Goal: Task Accomplishment & Management: Manage account settings

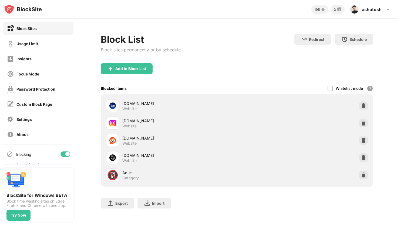
scroll to position [4, 0]
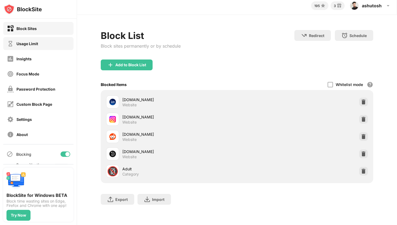
click at [21, 45] on div "Usage Limit" at bounding box center [27, 43] width 22 height 5
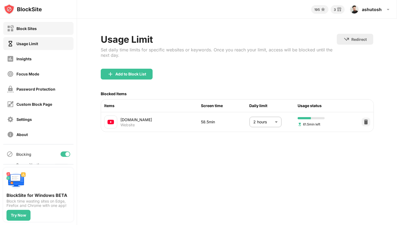
click at [26, 29] on div "Block Sites" at bounding box center [26, 28] width 20 height 5
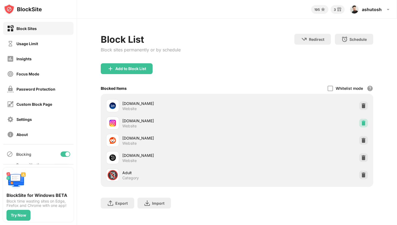
click at [363, 122] on img at bounding box center [363, 122] width 5 height 5
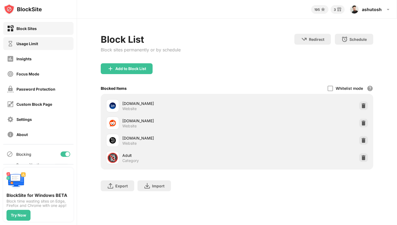
click at [27, 48] on div "Usage Limit" at bounding box center [38, 43] width 70 height 13
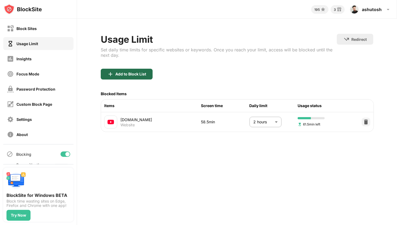
click at [132, 75] on div "Add to Block List" at bounding box center [130, 74] width 31 height 4
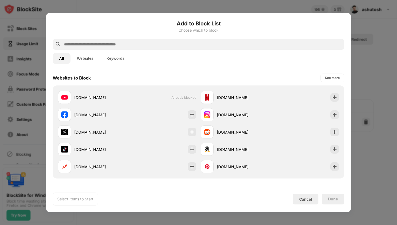
click at [160, 8] on div at bounding box center [198, 112] width 397 height 225
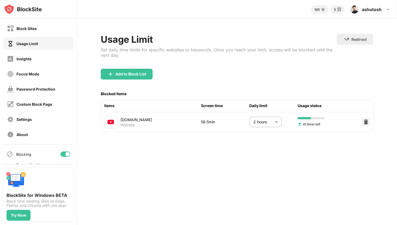
click at [35, 26] on div "Block Sites" at bounding box center [26, 28] width 20 height 5
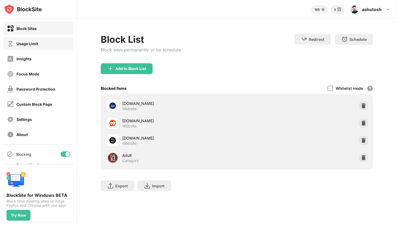
click at [39, 43] on div "Usage Limit" at bounding box center [38, 43] width 70 height 13
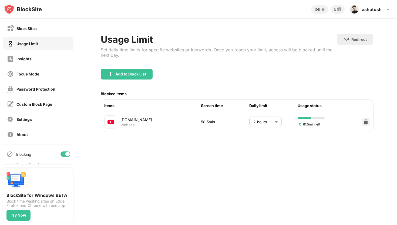
click at [27, 46] on div "Usage Limit" at bounding box center [22, 43] width 31 height 7
click at [107, 76] on div "Add to Block List" at bounding box center [127, 74] width 52 height 11
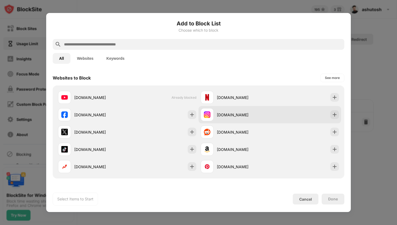
click at [223, 115] on div "[DOMAIN_NAME]" at bounding box center [243, 115] width 53 height 6
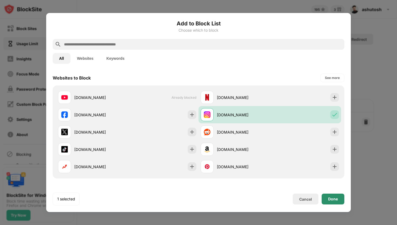
click at [334, 197] on div "Done" at bounding box center [333, 199] width 10 height 4
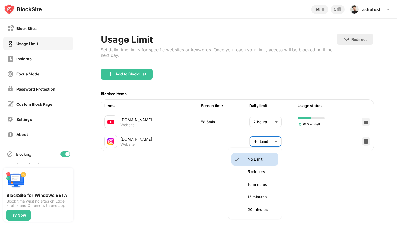
click at [274, 142] on body "Block Sites Usage Limit Insights Focus Mode Password Protection Custom Block Pa…" at bounding box center [198, 112] width 397 height 225
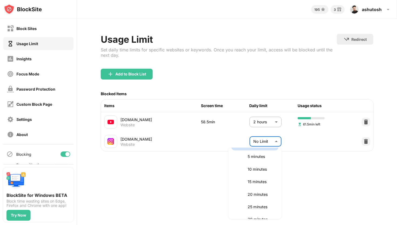
scroll to position [16, 0]
click at [254, 182] on p "15 minutes" at bounding box center [262, 180] width 28 height 6
type input "**"
click at [209, 180] on div "195 3 [PERSON_NAME] View Account Insights Rewards Settings Support Log Out Usag…" at bounding box center [237, 112] width 320 height 225
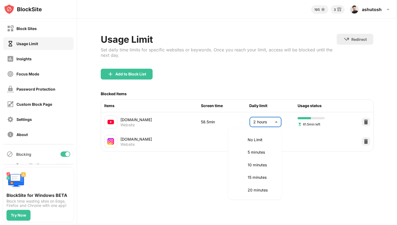
click at [275, 119] on body "Block Sites Usage Limit Insights Focus Mode Password Protection Custom Block Pa…" at bounding box center [198, 112] width 397 height 225
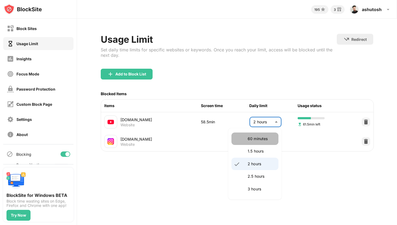
click at [252, 142] on li "60 minutes" at bounding box center [254, 138] width 47 height 12
type input "**"
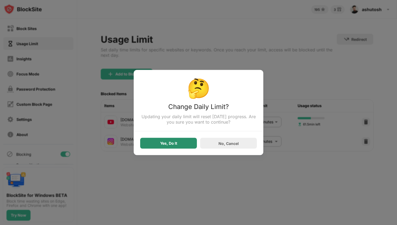
click at [179, 147] on div "Yes, Do It" at bounding box center [168, 143] width 57 height 11
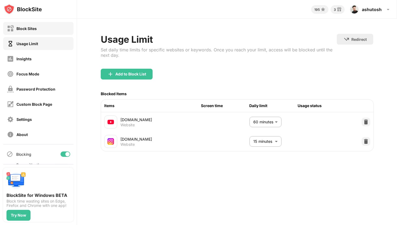
click at [42, 30] on div "Block Sites" at bounding box center [38, 28] width 70 height 13
